Goal: Information Seeking & Learning: Learn about a topic

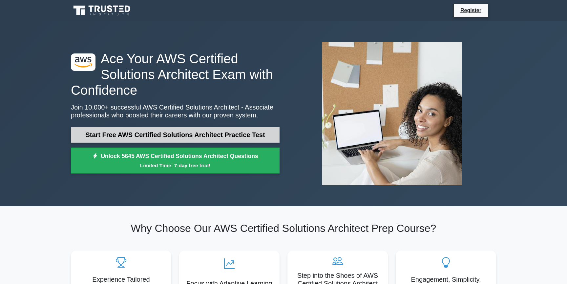
click at [225, 129] on link "Start Free AWS Certified Solutions Architect Practice Test" at bounding box center [175, 135] width 209 height 16
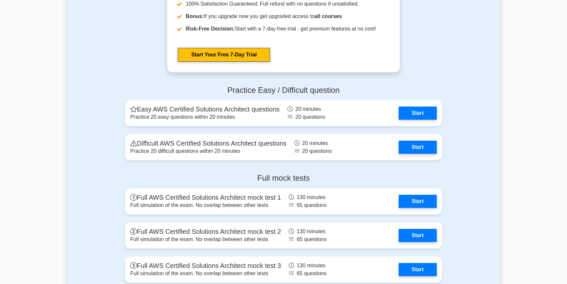
scroll to position [1380, 0]
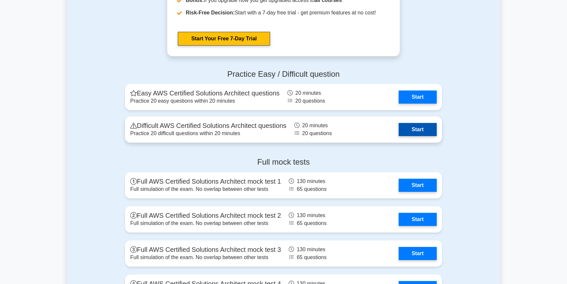
click at [406, 135] on link "Start" at bounding box center [418, 129] width 38 height 13
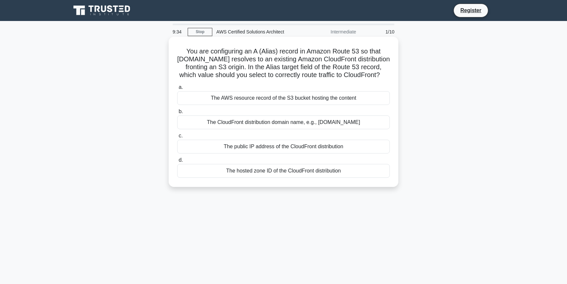
click at [264, 146] on div "The public IP address of the CloudFront distribution" at bounding box center [283, 147] width 213 height 14
click at [177, 138] on input "c. The public IP address of the CloudFront distribution" at bounding box center [177, 136] width 0 height 4
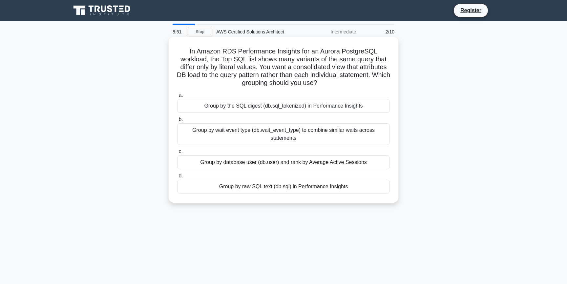
click at [345, 133] on div "Group by wait event type (db.wait_event_type) to combine similar waits across s…" at bounding box center [283, 134] width 213 height 22
click at [177, 122] on input "b. Group by wait event type (db.wait_event_type) to combine similar waits acros…" at bounding box center [177, 119] width 0 height 4
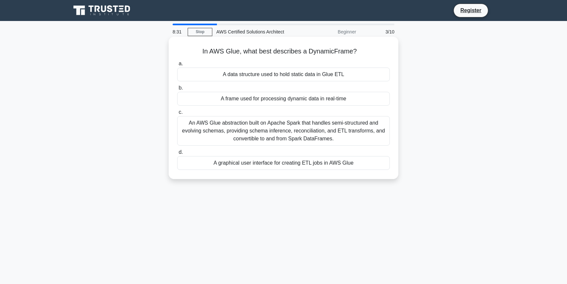
click at [355, 71] on div "A data structure used to hold static data in Glue ETL" at bounding box center [283, 75] width 213 height 14
click at [177, 66] on input "a. A data structure used to hold static data in Glue ETL" at bounding box center [177, 64] width 0 height 4
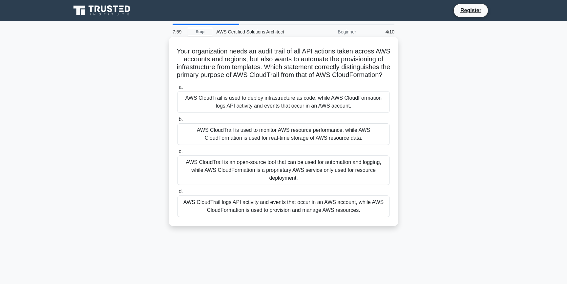
click at [367, 217] on div "AWS CloudTrail logs API activity and events that occur in an AWS account, while…" at bounding box center [283, 207] width 213 height 22
click at [177, 194] on input "d. AWS CloudTrail logs API activity and events that occur in an AWS account, wh…" at bounding box center [177, 192] width 0 height 4
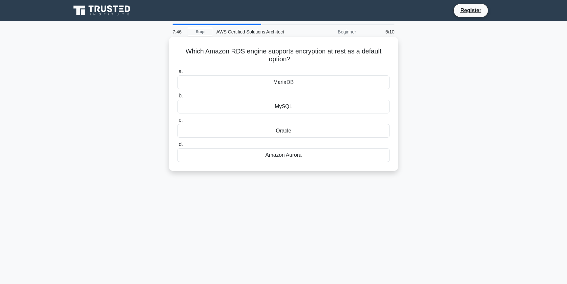
click at [282, 159] on div "Amazon Aurora" at bounding box center [283, 155] width 213 height 14
click at [177, 147] on input "d. Amazon Aurora" at bounding box center [177, 144] width 0 height 4
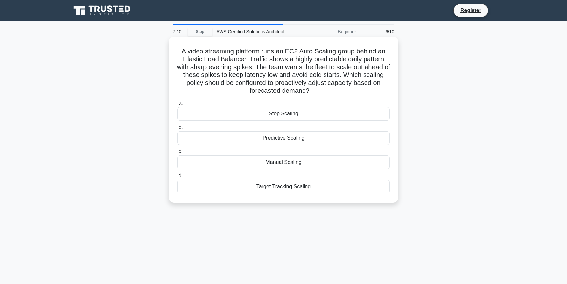
click at [345, 187] on div "Target Tracking Scaling" at bounding box center [283, 187] width 213 height 14
click at [177, 178] on input "d. Target Tracking Scaling" at bounding box center [177, 176] width 0 height 4
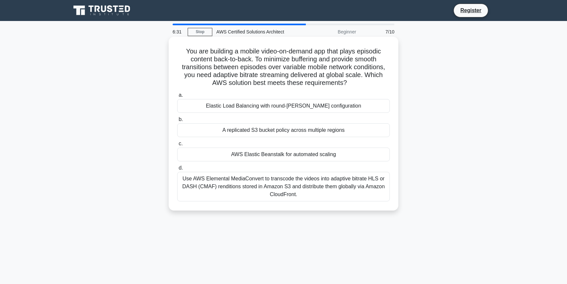
click at [362, 185] on div "Use AWS Elemental MediaConvert to transcode the videos into adaptive bitrate HL…" at bounding box center [283, 187] width 213 height 30
click at [177, 170] on input "d. Use AWS Elemental MediaConvert to transcode the videos into adaptive bitrate…" at bounding box center [177, 168] width 0 height 4
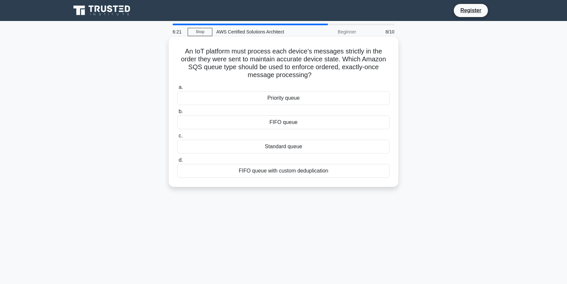
click at [362, 125] on div "FIFO queue" at bounding box center [283, 123] width 213 height 14
click at [177, 114] on input "b. FIFO queue" at bounding box center [177, 112] width 0 height 4
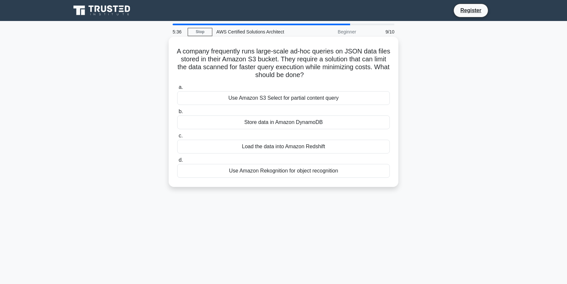
click at [330, 98] on div "Use Amazon S3 Select for partial content query" at bounding box center [283, 98] width 213 height 14
click at [177, 90] on input "a. Use Amazon S3 Select for partial content query" at bounding box center [177, 87] width 0 height 4
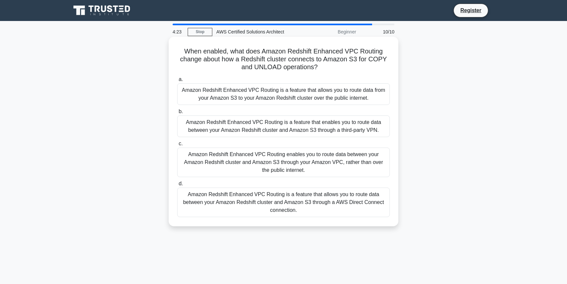
click at [332, 157] on div "Amazon Redshift Enhanced VPC Routing enables you to route data between your Ama…" at bounding box center [283, 163] width 213 height 30
click at [177, 146] on input "c. Amazon Redshift Enhanced VPC Routing enables you to route data between your …" at bounding box center [177, 144] width 0 height 4
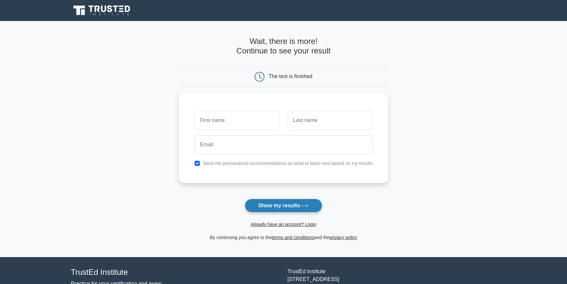
click at [278, 205] on button "Show my results" at bounding box center [283, 206] width 77 height 14
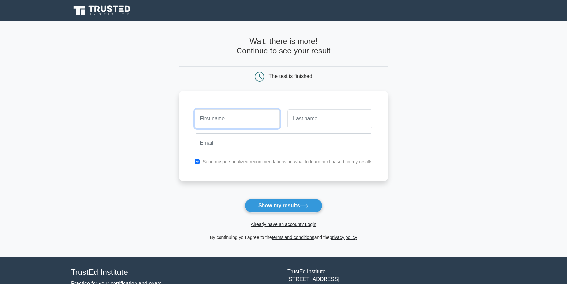
click at [242, 115] on input "text" at bounding box center [237, 118] width 85 height 19
type input "test"
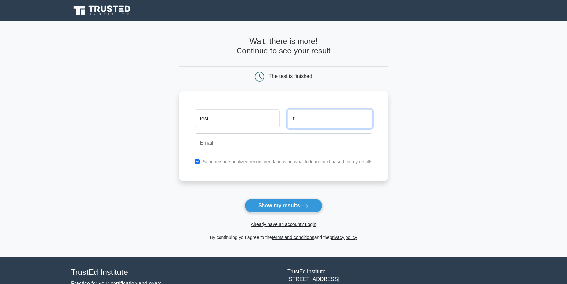
click at [301, 118] on input "t" at bounding box center [329, 118] width 85 height 19
type input "test"
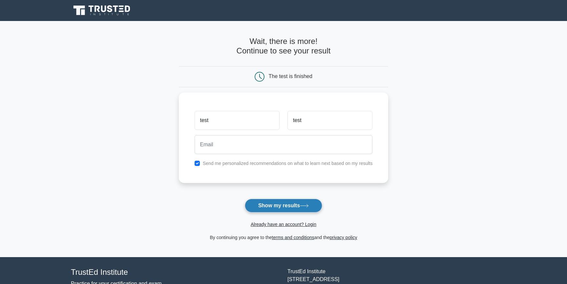
click at [284, 207] on button "Show my results" at bounding box center [283, 206] width 77 height 14
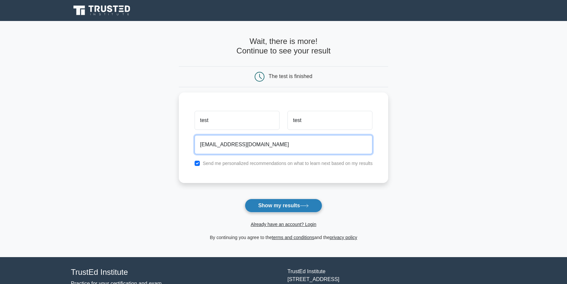
type input "[EMAIL_ADDRESS][DOMAIN_NAME]"
click at [288, 209] on button "Show my results" at bounding box center [283, 206] width 77 height 14
